Goal: Find specific page/section: Find specific page/section

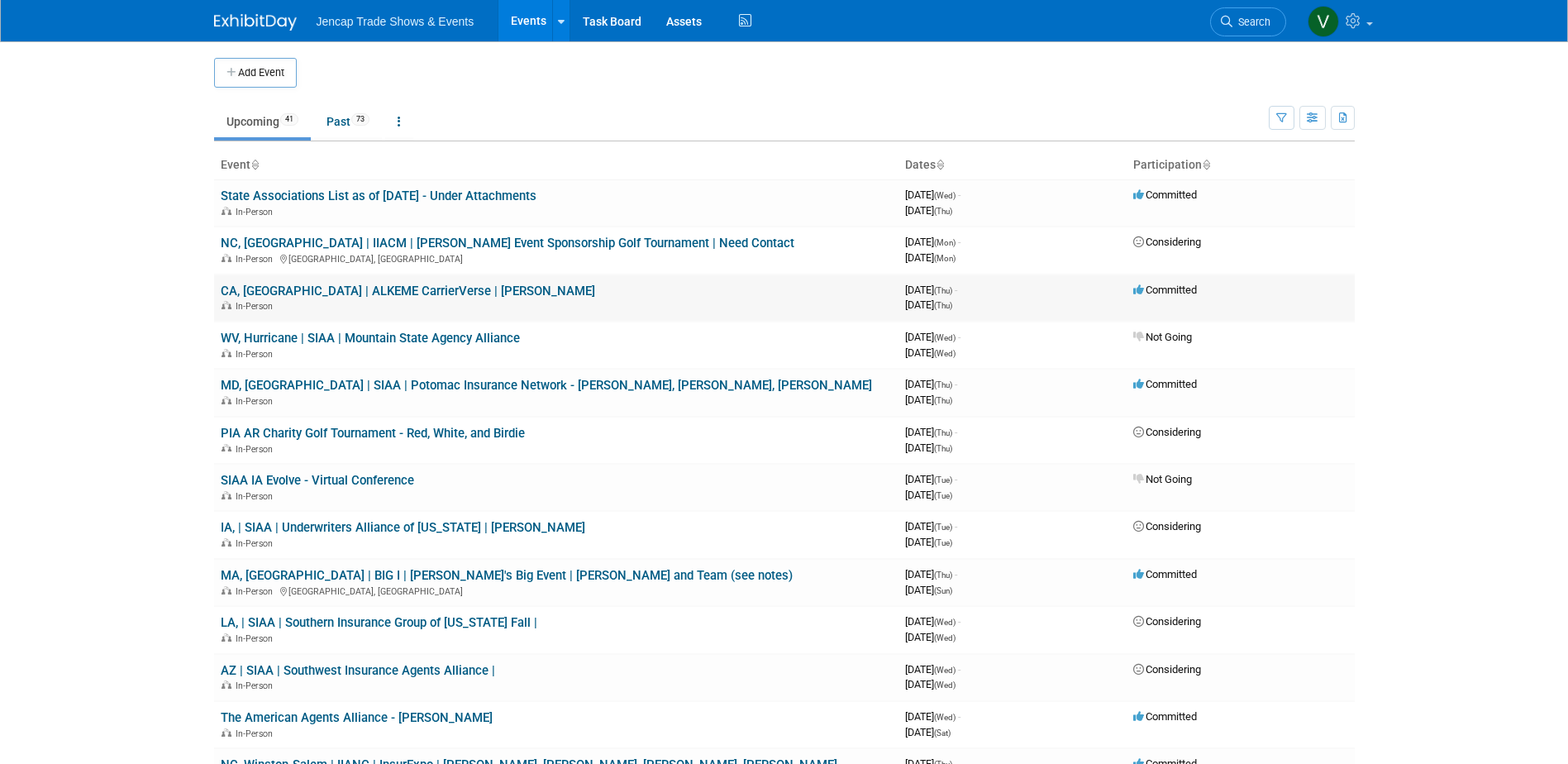
click at [320, 291] on link "CA, [GEOGRAPHIC_DATA] | ALKEME CarrierVerse | [PERSON_NAME]" at bounding box center [408, 291] width 374 height 15
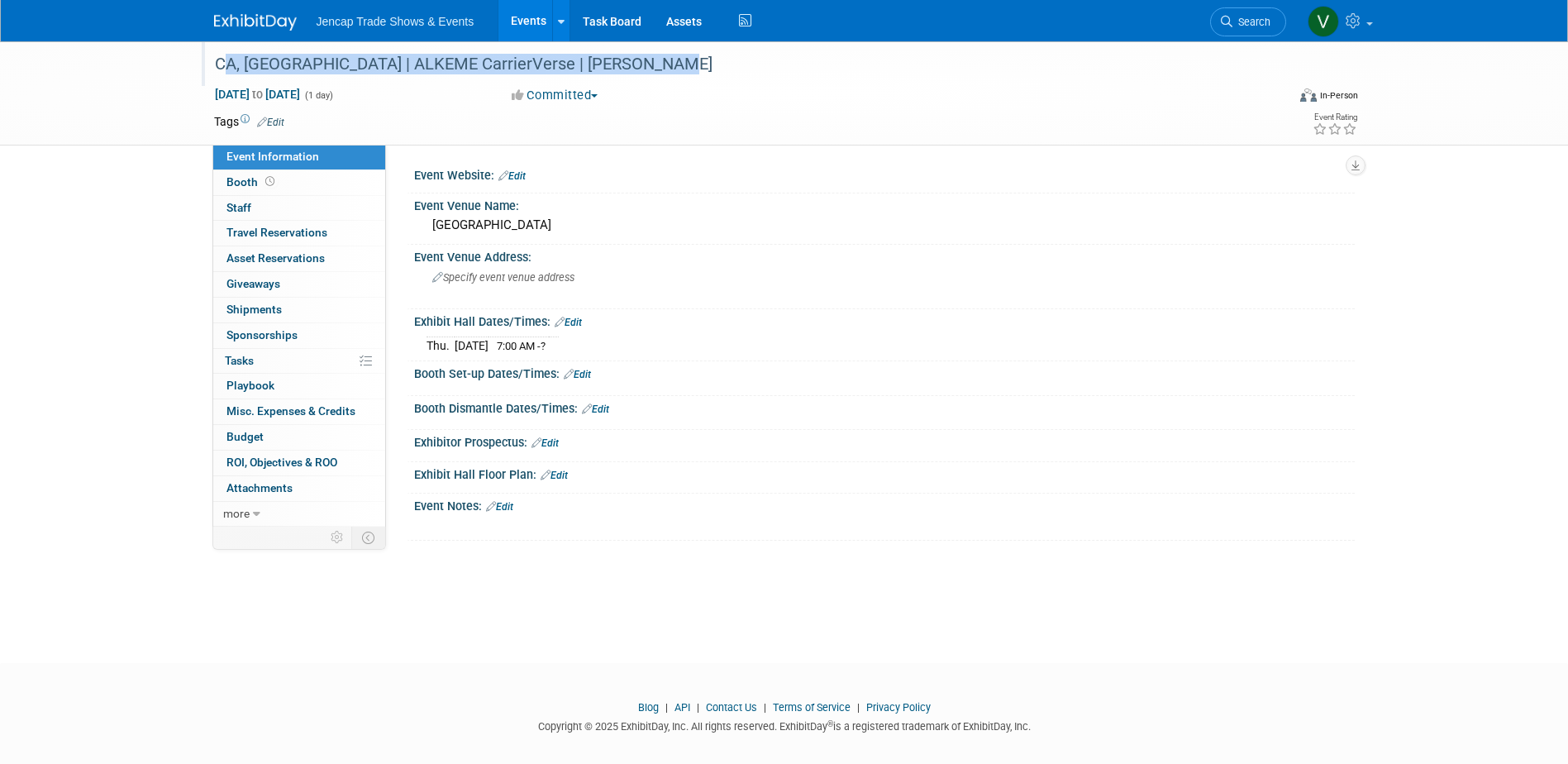
drag, startPoint x: 669, startPoint y: 64, endPoint x: 210, endPoint y: 70, distance: 459.0
click at [210, 70] on div "CA, [GEOGRAPHIC_DATA] | ALKEME CarrierVerse | [PERSON_NAME]" at bounding box center [736, 65] width 1052 height 30
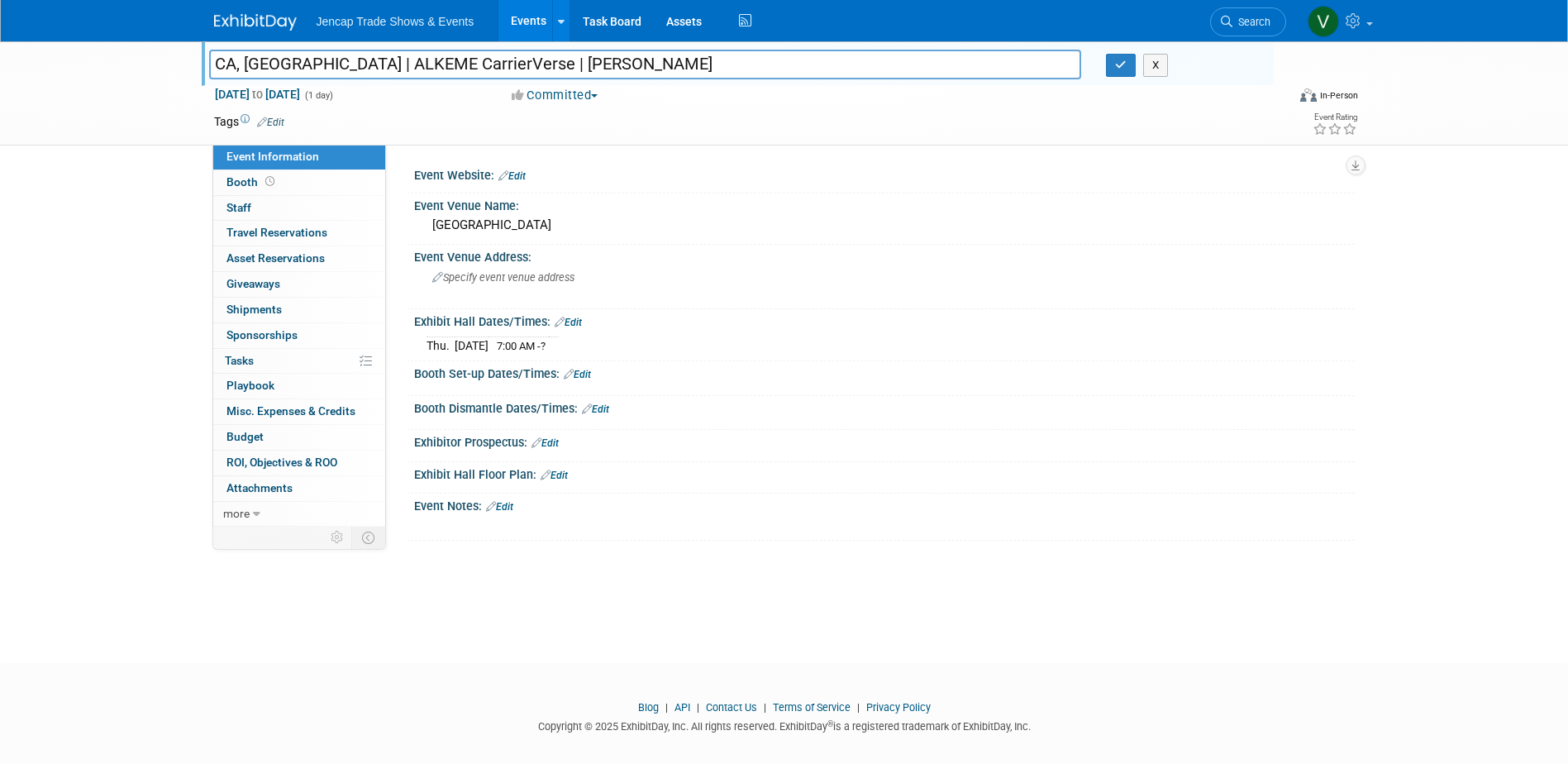
drag, startPoint x: 664, startPoint y: 61, endPoint x: 110, endPoint y: 57, distance: 554.0
click at [110, 57] on div "CA, Huntington Beach | ALKEME CarrierVerse | Jason Reese CA, Huntington Beach |…" at bounding box center [784, 93] width 1568 height 104
